Goal: Transaction & Acquisition: Book appointment/travel/reservation

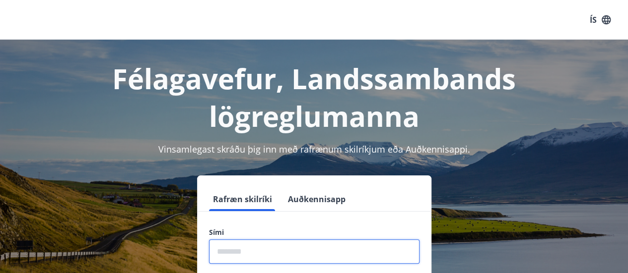
click at [286, 253] on input "phone" at bounding box center [314, 252] width 210 height 24
type input "********"
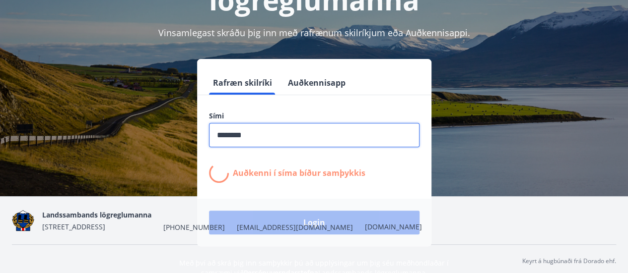
scroll to position [118, 0]
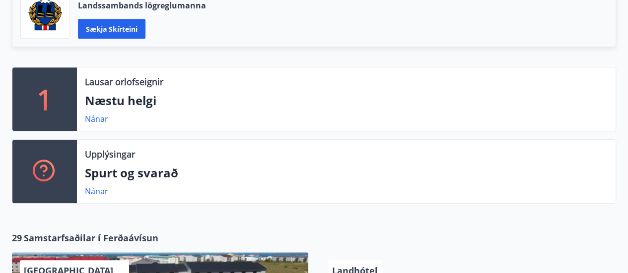
scroll to position [274, 0]
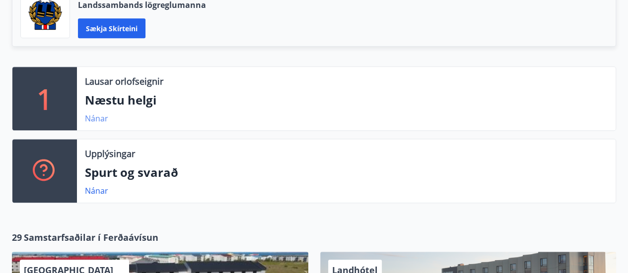
click at [98, 117] on link "Nánar" at bounding box center [96, 118] width 23 height 11
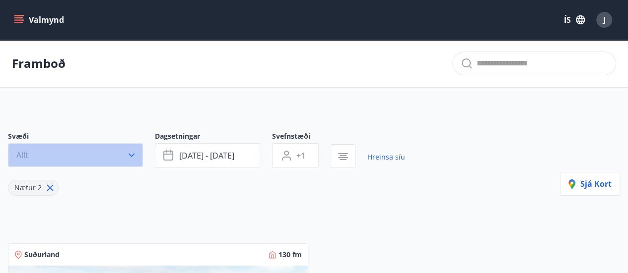
click at [132, 156] on icon "button" at bounding box center [132, 155] width 10 height 10
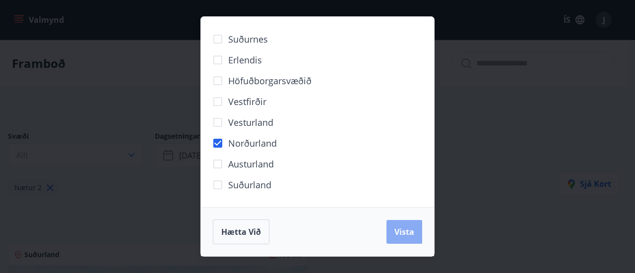
click at [411, 235] on span "Vista" at bounding box center [405, 232] width 20 height 11
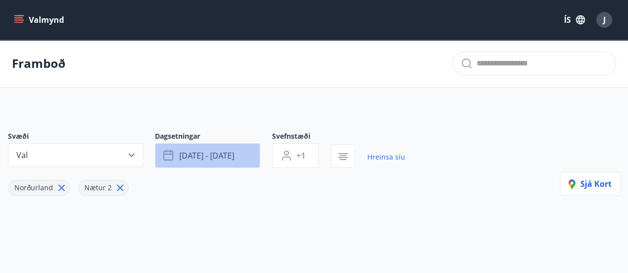
click at [203, 159] on span "sep 12 - sep 15" at bounding box center [206, 155] width 55 height 11
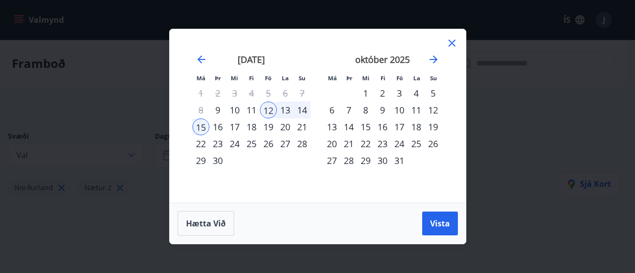
click at [301, 112] on div "14" at bounding box center [302, 110] width 17 height 17
click at [267, 114] on div "12" at bounding box center [268, 110] width 17 height 17
click at [304, 113] on div "14" at bounding box center [302, 110] width 17 height 17
click at [436, 228] on span "Vista" at bounding box center [440, 223] width 20 height 11
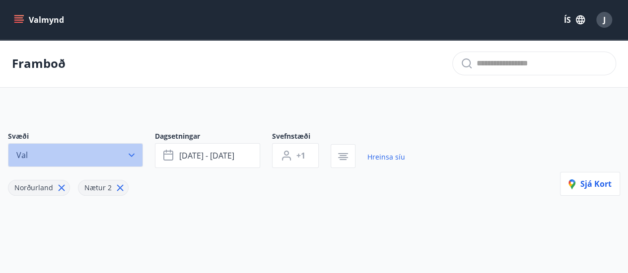
click at [102, 166] on button "Val" at bounding box center [75, 155] width 135 height 24
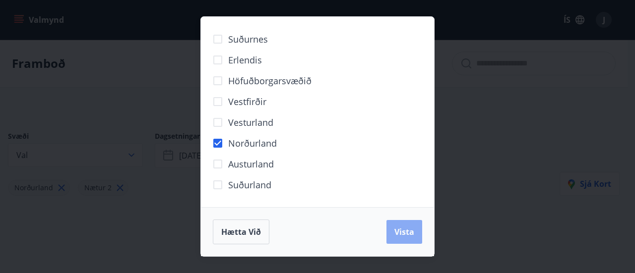
click at [403, 227] on span "Vista" at bounding box center [405, 232] width 20 height 11
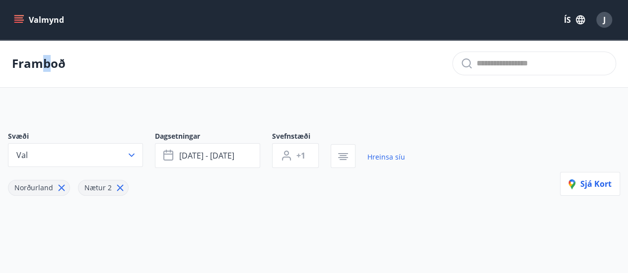
drag, startPoint x: 51, startPoint y: 70, endPoint x: 46, endPoint y: 55, distance: 16.2
click at [46, 55] on p "Framboð" at bounding box center [39, 63] width 54 height 17
click at [41, 16] on button "Valmynd" at bounding box center [40, 20] width 56 height 18
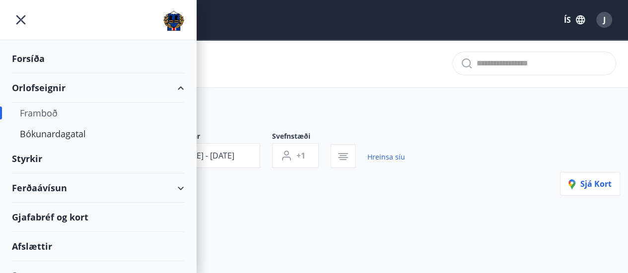
click at [60, 192] on div "Ferðaávísun" at bounding box center [98, 188] width 172 height 29
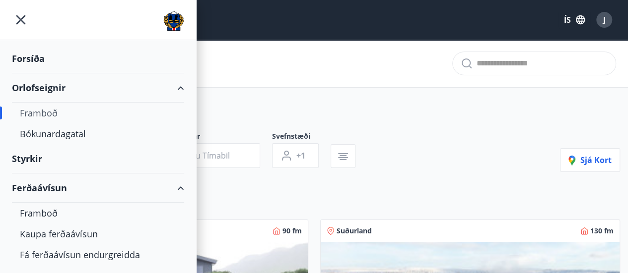
type input "*"
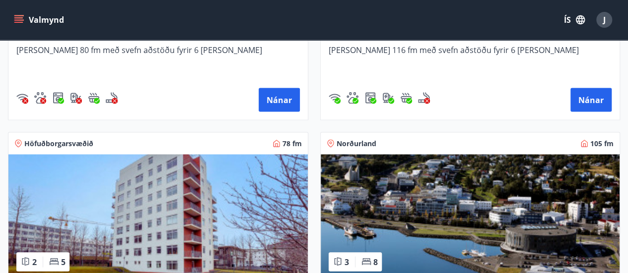
scroll to position [883, 0]
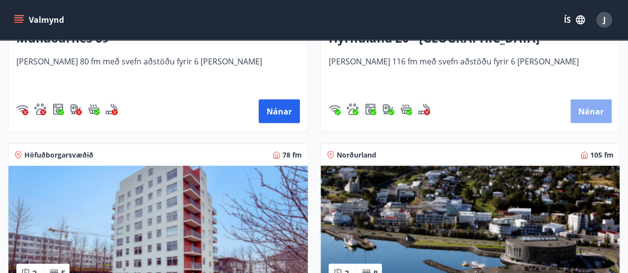
click at [593, 110] on button "Nánar" at bounding box center [590, 111] width 41 height 24
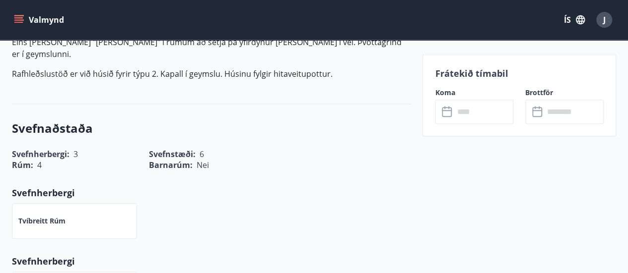
scroll to position [451, 0]
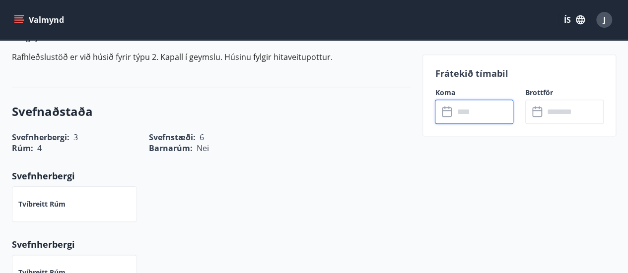
click at [465, 107] on input "text" at bounding box center [484, 112] width 60 height 24
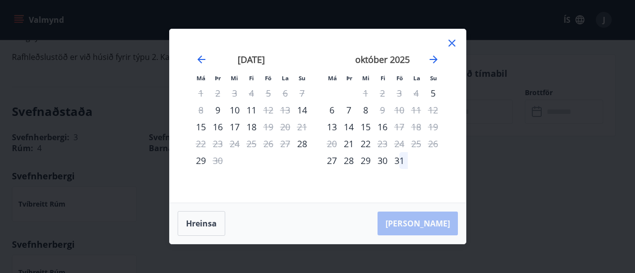
click at [455, 42] on icon at bounding box center [452, 43] width 12 height 12
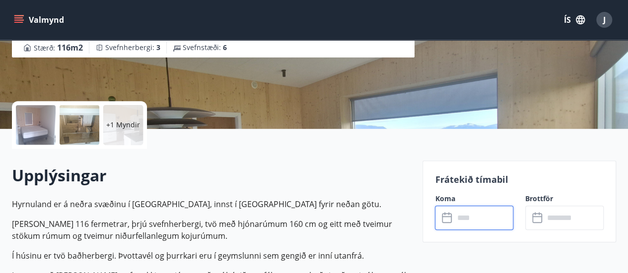
scroll to position [167, 0]
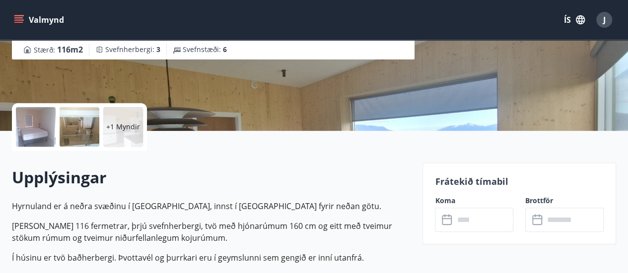
click at [18, 20] on icon "menu" at bounding box center [19, 19] width 11 height 1
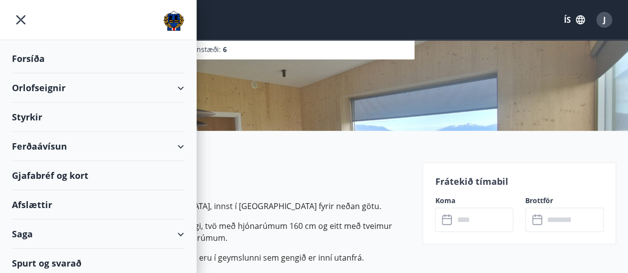
click at [42, 143] on div "Ferðaávísun" at bounding box center [98, 146] width 172 height 29
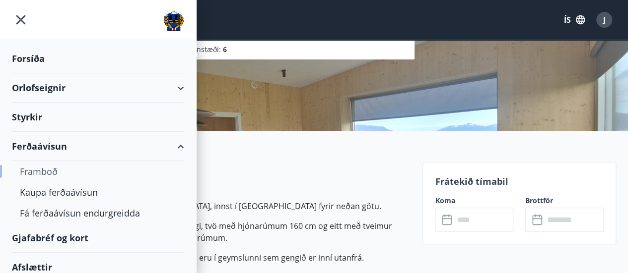
click at [42, 177] on div "Framboð" at bounding box center [98, 171] width 156 height 21
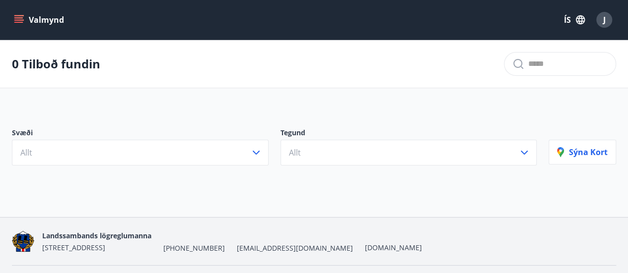
scroll to position [26, 0]
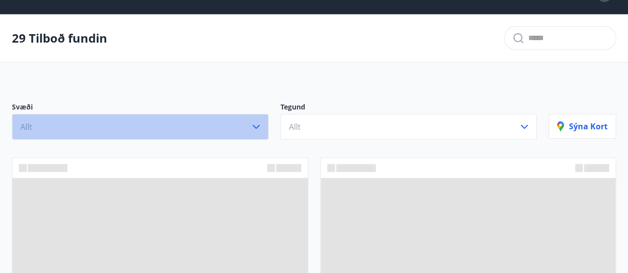
click at [111, 126] on button "Allt" at bounding box center [140, 127] width 257 height 26
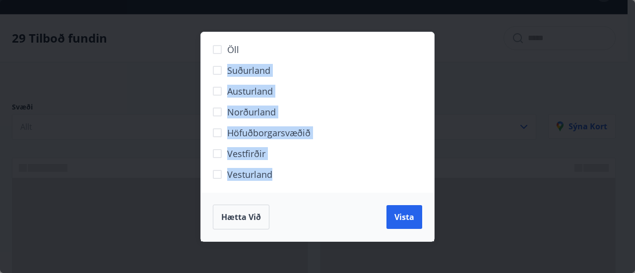
drag, startPoint x: 395, startPoint y: 59, endPoint x: 250, endPoint y: 229, distance: 224.3
click at [250, 229] on div "Öll Suðurland Austurland Norðurland Höfuðborgarsvæðið Vestfirðir Vesturland Hæt…" at bounding box center [318, 137] width 234 height 210
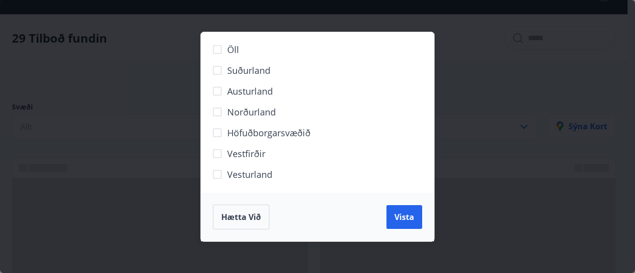
drag, startPoint x: 250, startPoint y: 229, endPoint x: 257, endPoint y: 219, distance: 12.4
click at [257, 219] on div "Hætta við Vista" at bounding box center [317, 217] width 233 height 49
click at [257, 219] on span "Hætta við" at bounding box center [241, 217] width 40 height 11
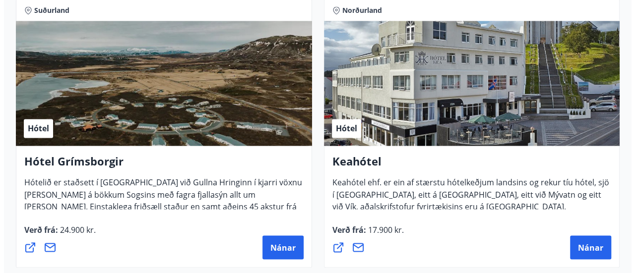
scroll to position [741, 0]
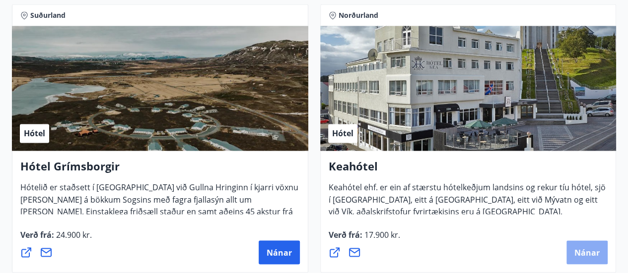
click at [592, 257] on button "Nánar" at bounding box center [586, 253] width 41 height 24
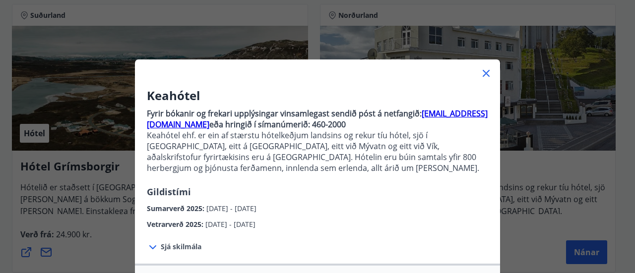
click at [179, 250] on span "Sjá skilmála" at bounding box center [181, 247] width 41 height 10
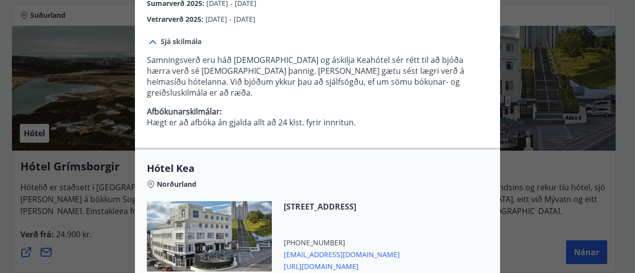
click at [208, 225] on div at bounding box center [209, 236] width 125 height 70
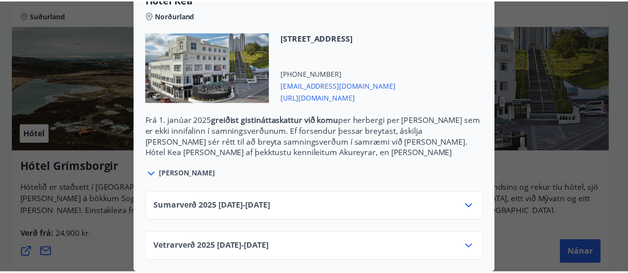
scroll to position [0, 0]
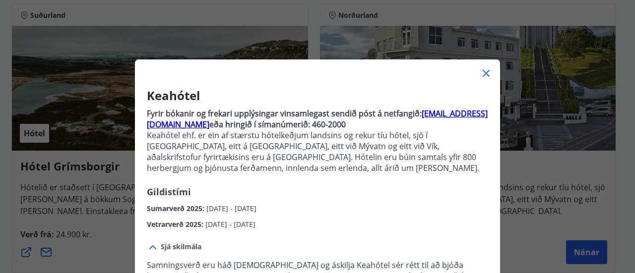
click at [531, 65] on div "Keahótel Fyrir bókanir og frekari upplýsingar vinsamlegast sendið póst á netfan…" at bounding box center [317, 136] width 635 height 273
click at [484, 76] on icon at bounding box center [486, 73] width 7 height 7
